Goal: Communication & Community: Answer question/provide support

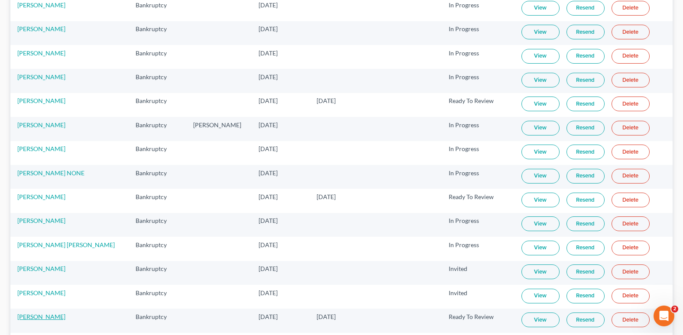
click at [34, 318] on link "[PERSON_NAME]" at bounding box center [41, 316] width 48 height 7
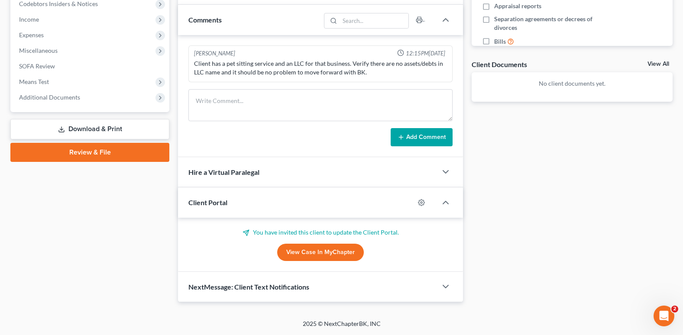
scroll to position [266, 0]
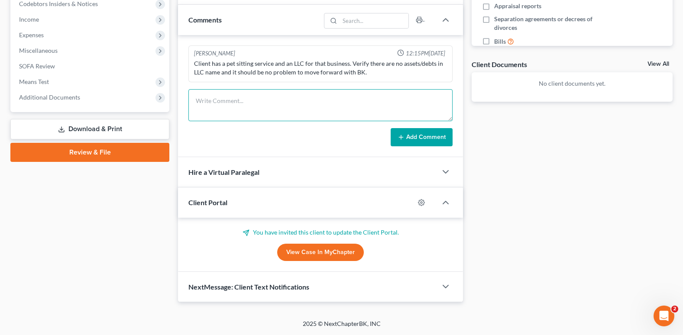
click at [202, 97] on textarea at bounding box center [320, 105] width 264 height 32
paste textarea "[PERSON_NAME] : Please add 6 months of bank documents for business bank account…"
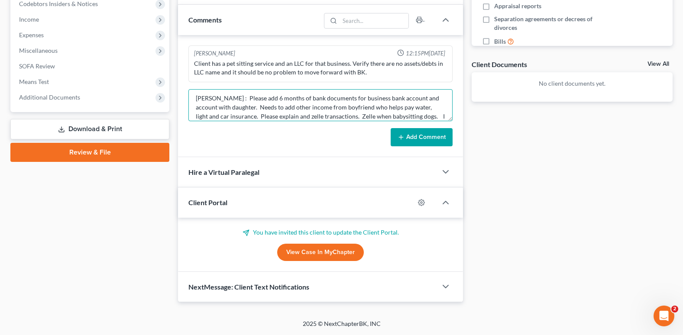
scroll to position [0, 0]
drag, startPoint x: 233, startPoint y: 101, endPoint x: 186, endPoint y: 100, distance: 46.4
click at [186, 100] on div "[PERSON_NAME] 12:15PM[DATE] Client has a pet sitting service and an LLC for tha…" at bounding box center [320, 96] width 285 height 122
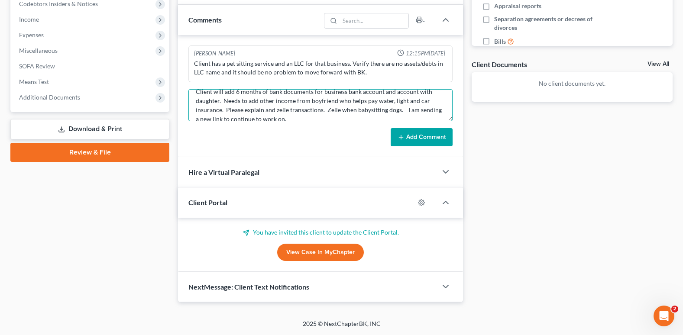
scroll to position [17, 0]
type textarea "Client will add 6 months of bank documents for business bank account and accoun…"
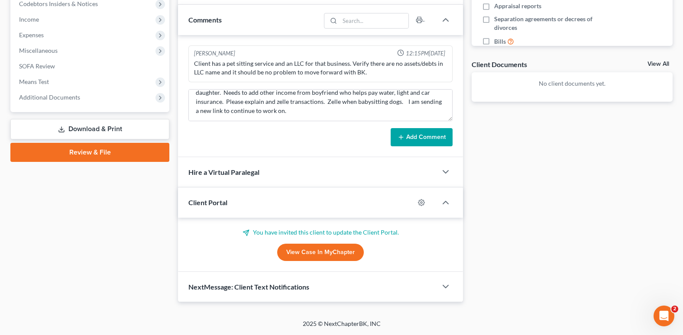
click at [432, 138] on button "Add Comment" at bounding box center [422, 137] width 62 height 18
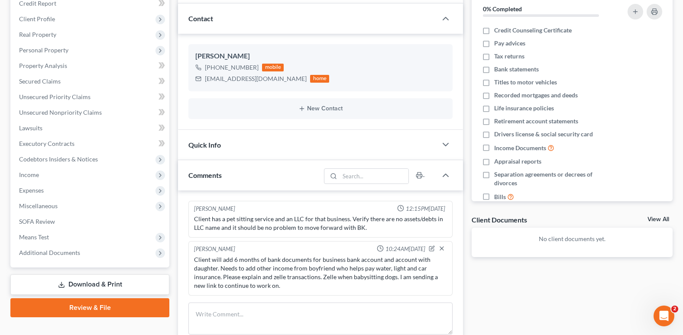
scroll to position [130, 0]
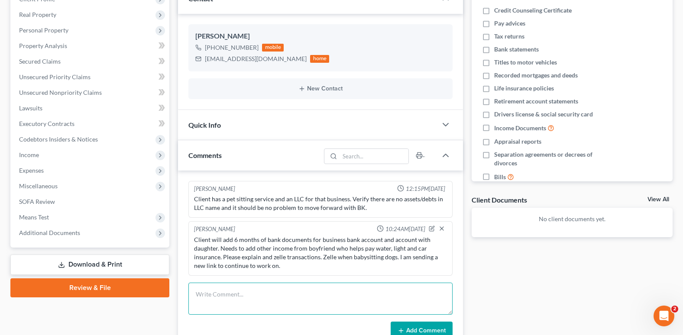
click at [225, 289] on textarea at bounding box center [320, 299] width 264 height 32
click at [191, 296] on textarea "The name of the business is added to the portal. She has no assets / debts in L…" at bounding box center [320, 299] width 264 height 32
type textarea "I verified with client. The name of the business is added to the portal. She ha…"
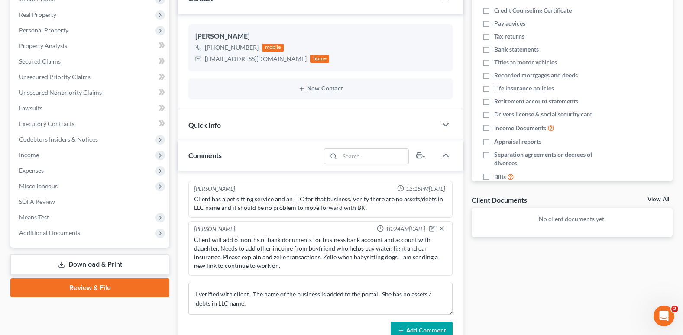
click at [406, 328] on button "Add Comment" at bounding box center [422, 331] width 62 height 18
